Goal: Transaction & Acquisition: Purchase product/service

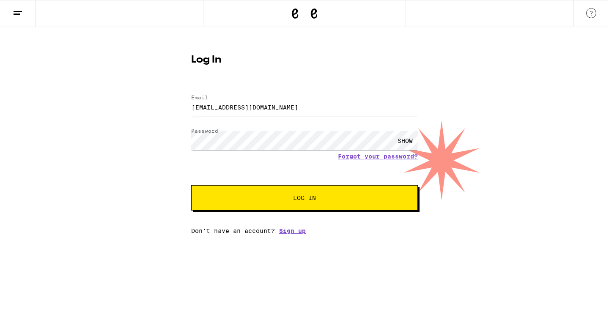
click at [274, 197] on span "Log In" at bounding box center [304, 198] width 158 height 6
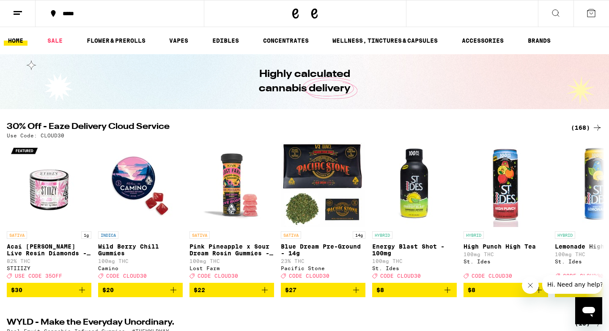
click at [591, 13] on icon at bounding box center [591, 13] width 10 height 10
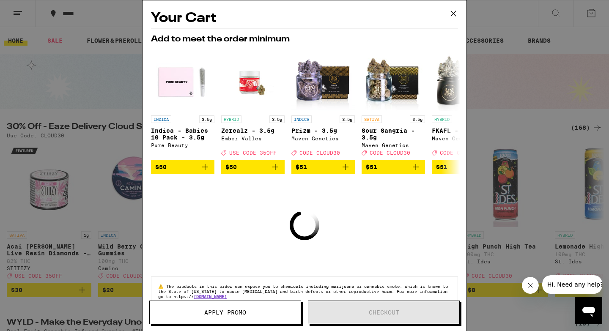
click at [453, 14] on icon at bounding box center [453, 13] width 5 height 5
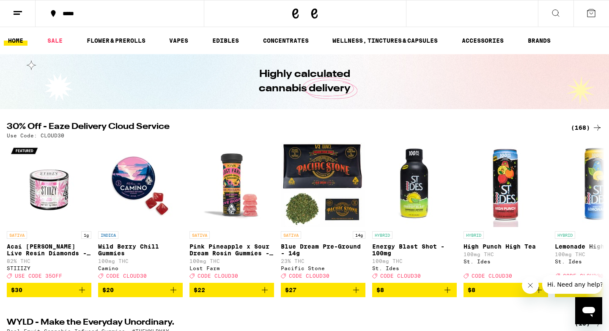
click at [592, 126] on icon at bounding box center [597, 128] width 10 height 10
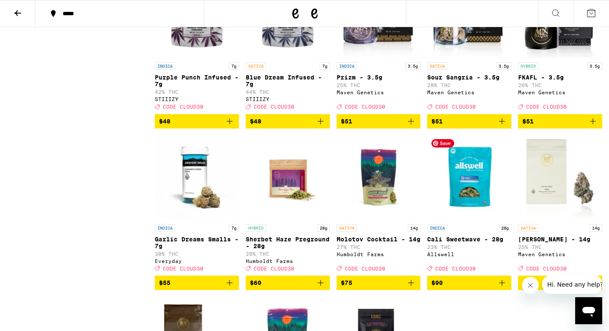
scroll to position [5159, 0]
